Goal: Navigation & Orientation: Find specific page/section

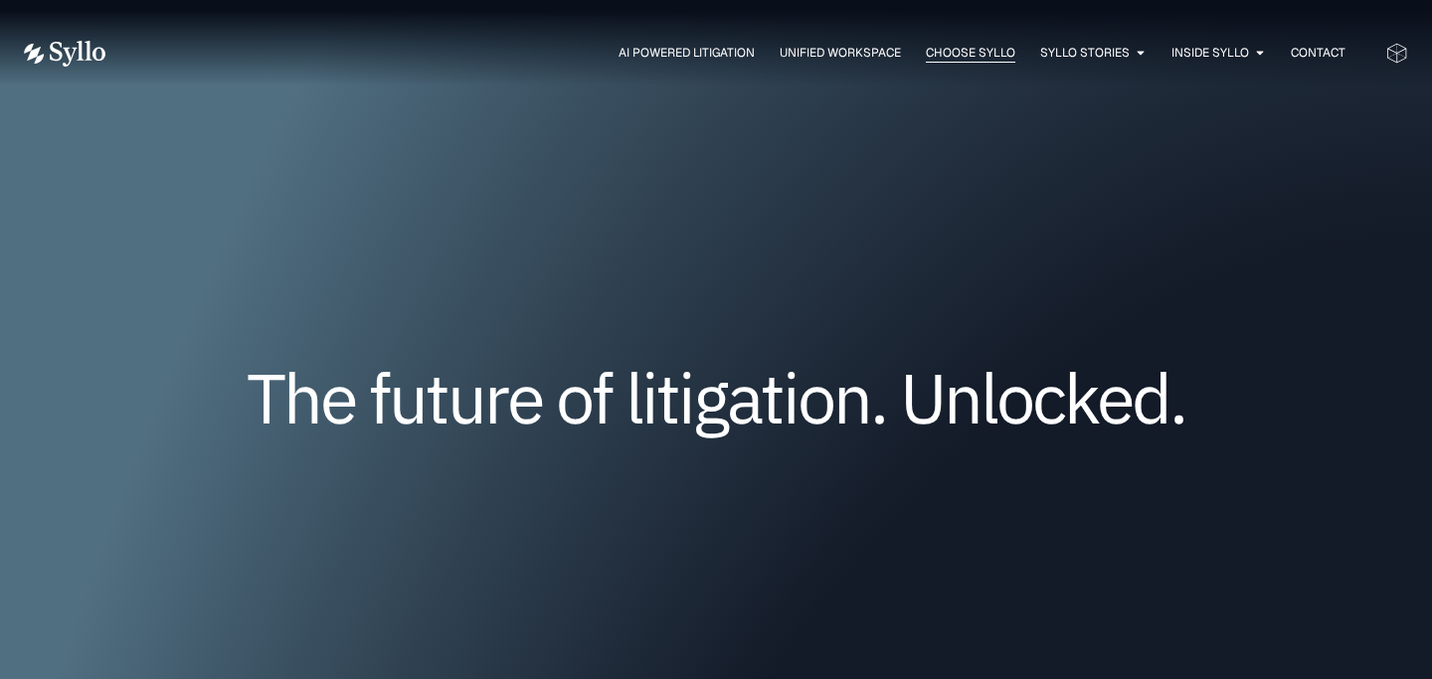
click at [960, 56] on span "Choose Syllo" at bounding box center [971, 53] width 90 height 18
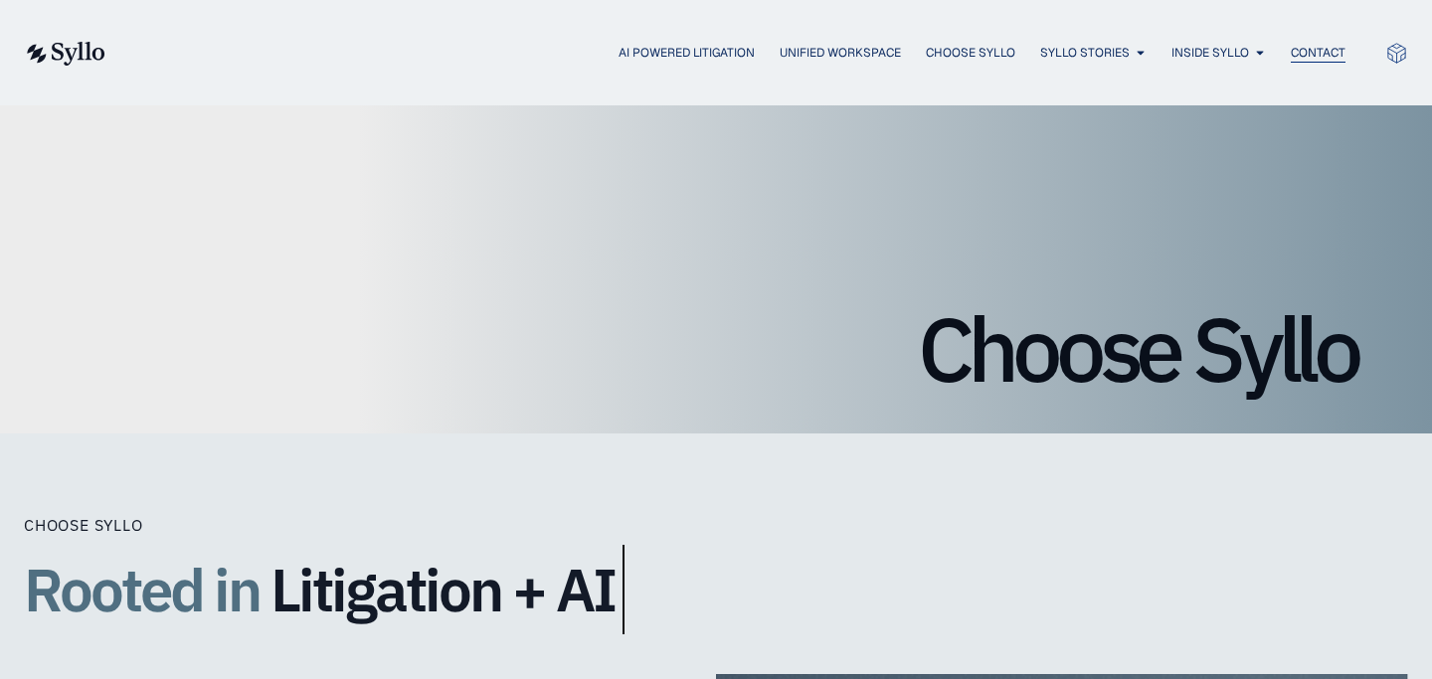
click at [1302, 56] on span "Contact" at bounding box center [1318, 53] width 55 height 18
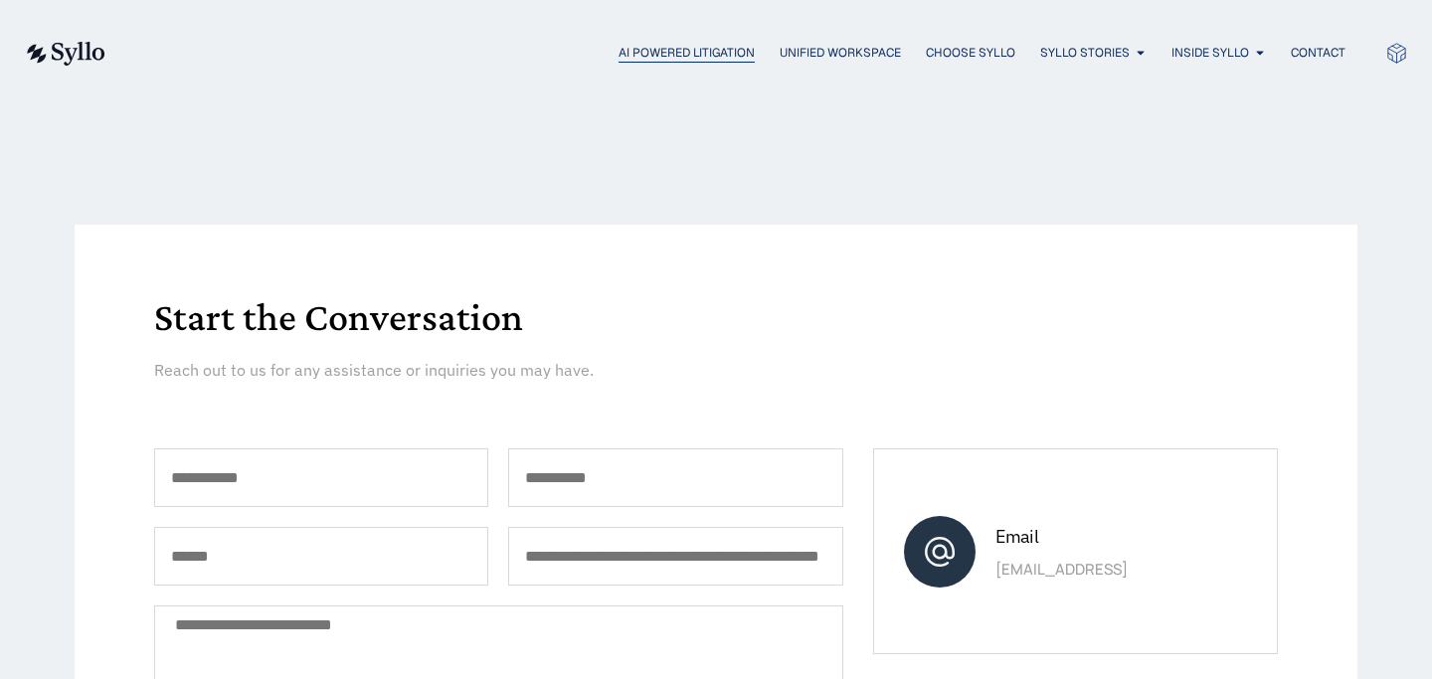
click at [619, 58] on span "AI Powered Litigation" at bounding box center [687, 53] width 136 height 18
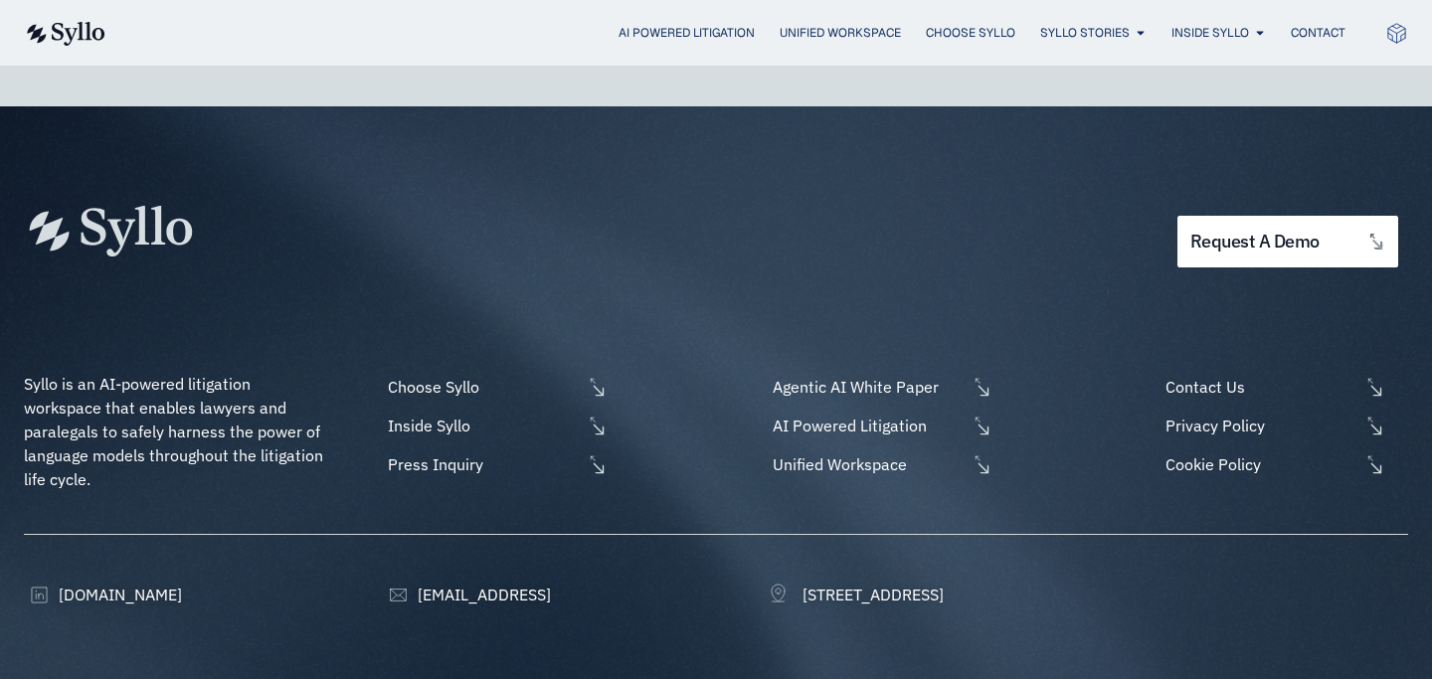
scroll to position [5963, 0]
